Goal: Task Accomplishment & Management: Manage account settings

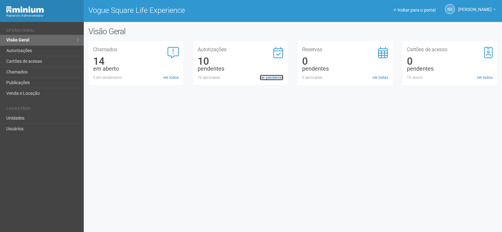
click at [277, 77] on link "ver pendentes" at bounding box center [272, 78] width 24 height 6
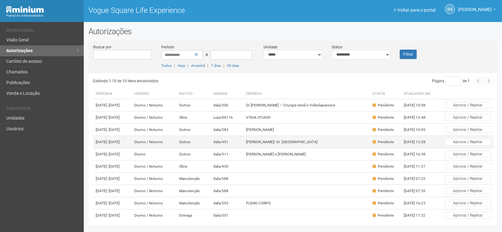
click at [291, 148] on td "[PERSON_NAME]/ Dr. [GEOGRAPHIC_DATA]" at bounding box center [307, 142] width 126 height 12
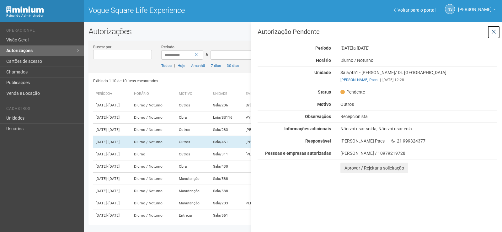
drag, startPoint x: 492, startPoint y: 31, endPoint x: 486, endPoint y: 37, distance: 8.9
click at [492, 31] on icon at bounding box center [494, 32] width 5 height 6
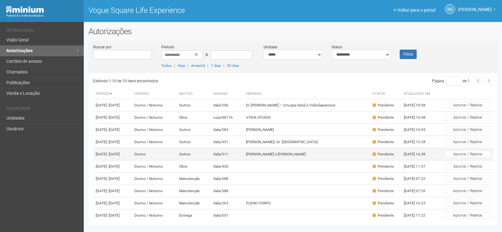
click at [289, 160] on td "Wallace e Thorco" at bounding box center [307, 154] width 126 height 12
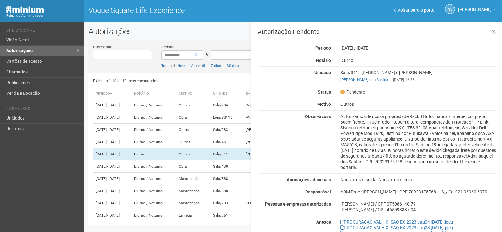
click at [495, 22] on div "Autorização Pendente Período 02/09/2025 a 10/09/2025 Horário Diurno Unidade Sal…" at bounding box center [376, 127] width 251 height 210
click at [492, 33] on icon at bounding box center [494, 32] width 5 height 6
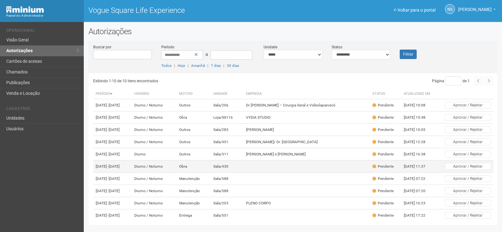
click at [237, 173] on td "Sala/430" at bounding box center [227, 166] width 33 height 12
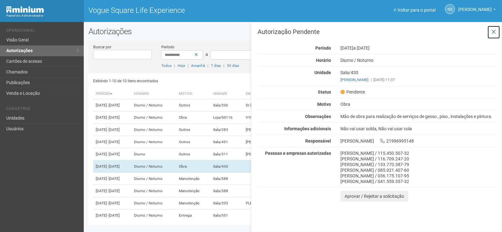
click at [494, 28] on button at bounding box center [493, 31] width 13 height 13
